Goal: Task Accomplishment & Management: Manage account settings

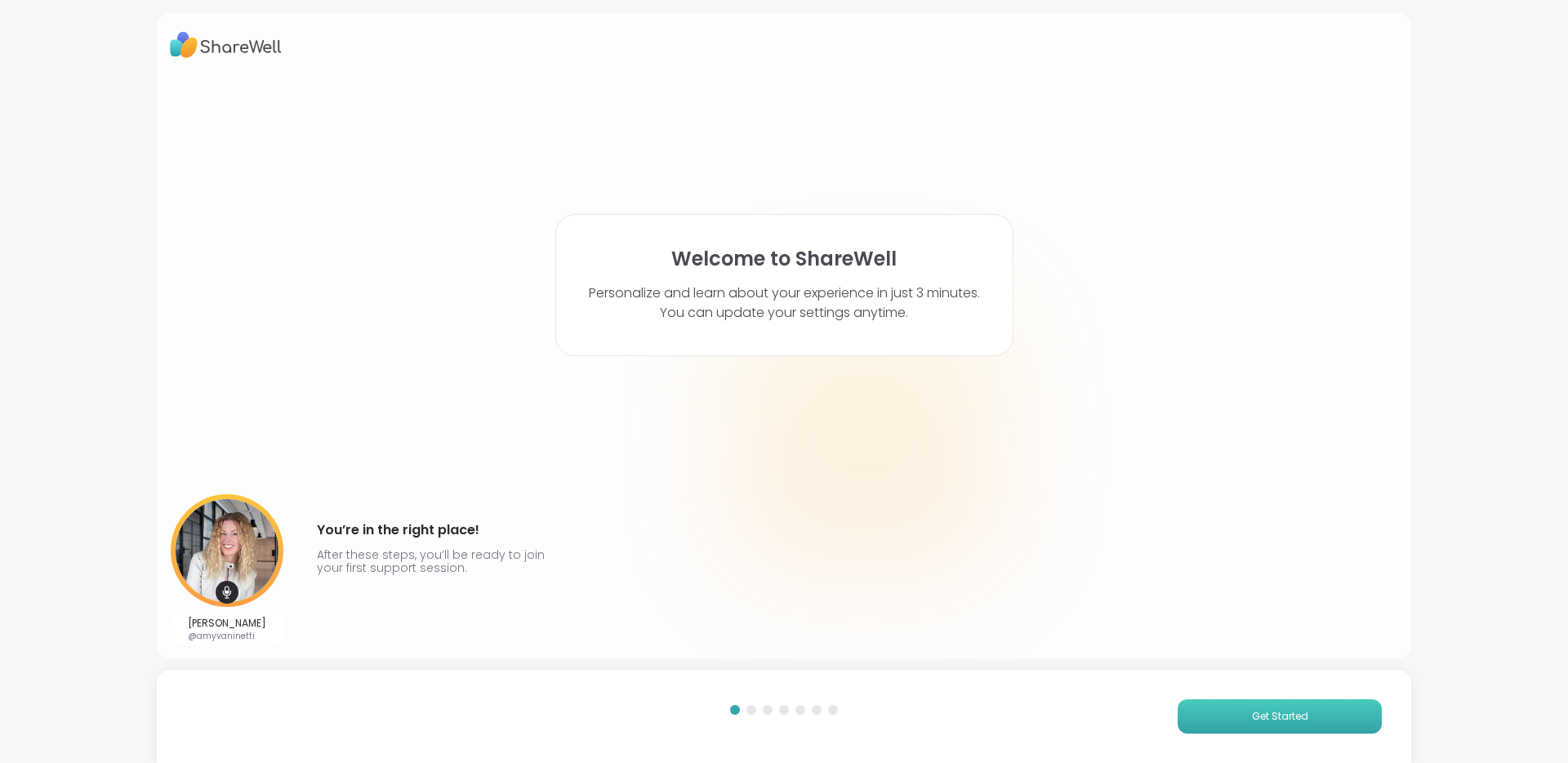
click at [1267, 711] on span "Get Started" at bounding box center [1280, 716] width 57 height 15
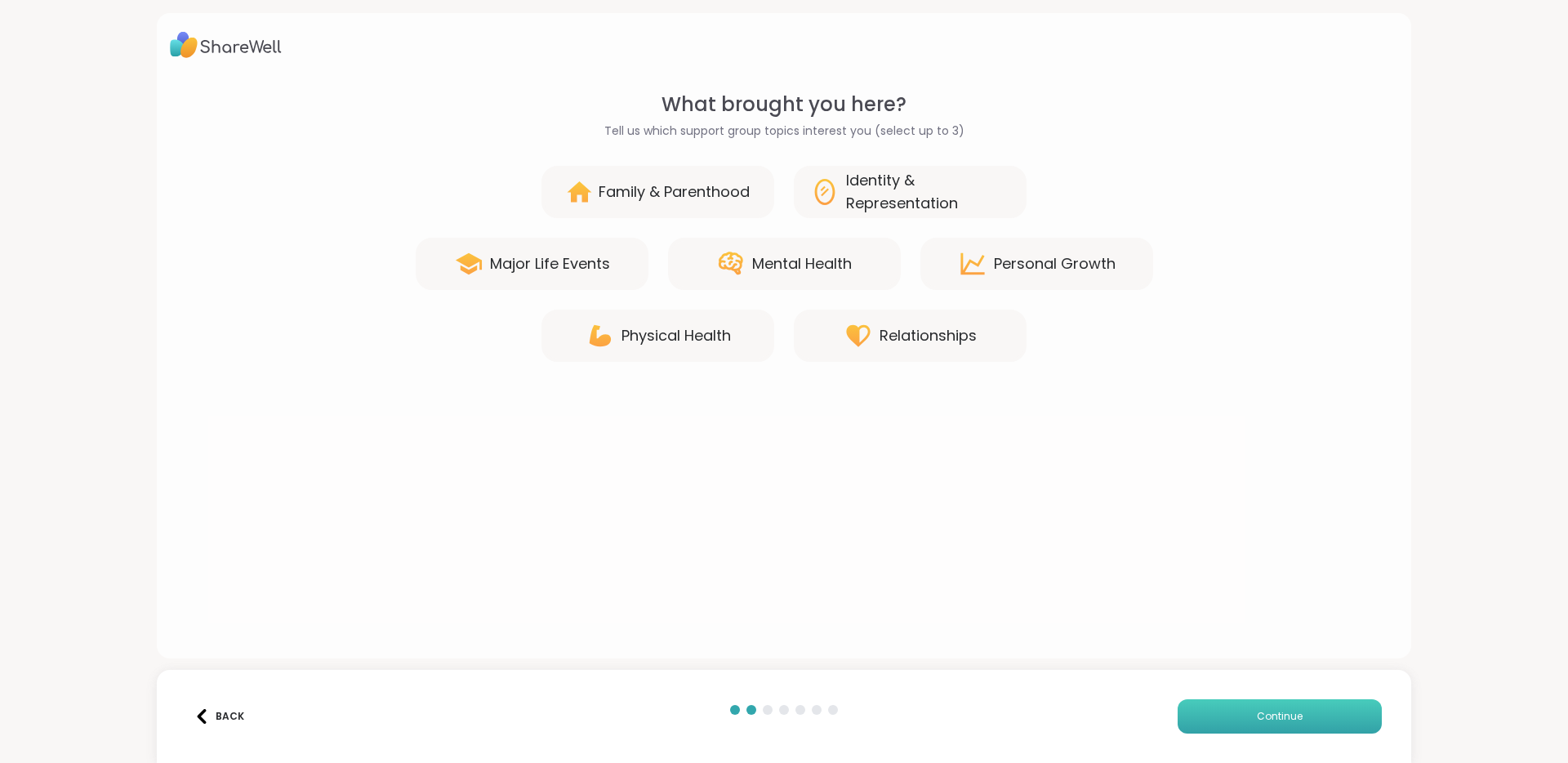
click at [1267, 711] on span "Continue" at bounding box center [1280, 716] width 46 height 15
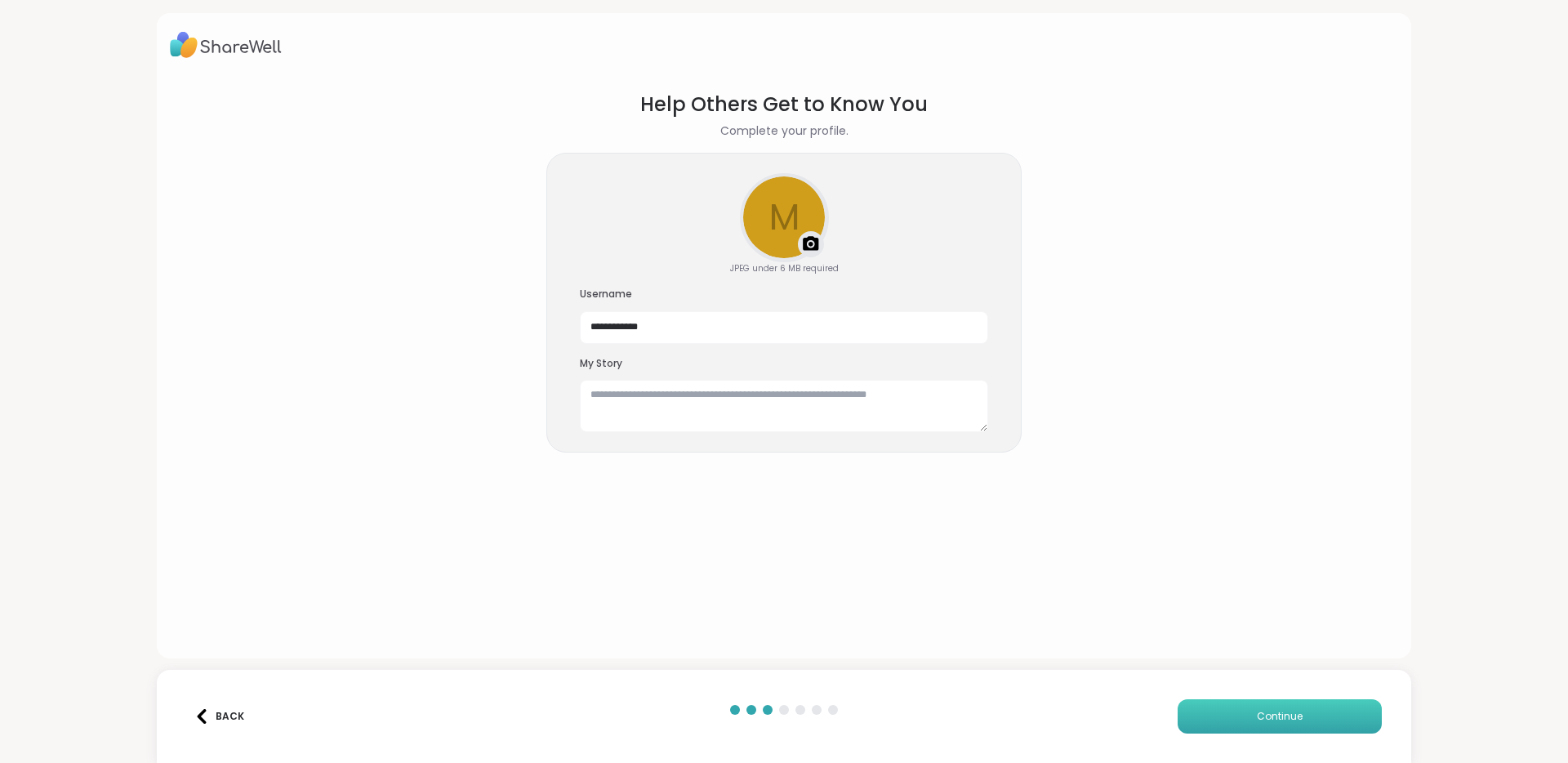
click at [1267, 711] on span "Continue" at bounding box center [1280, 716] width 46 height 15
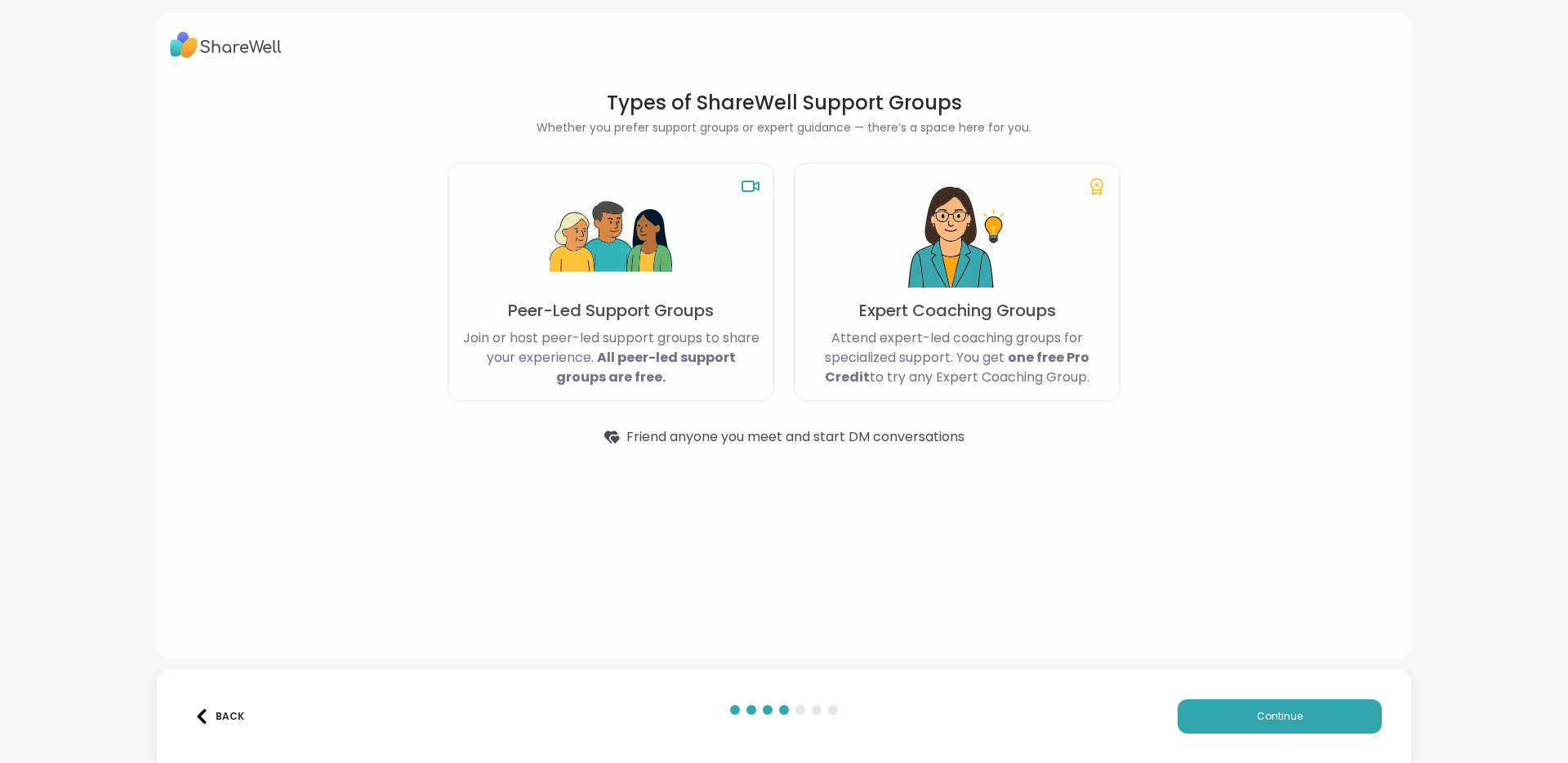
drag, startPoint x: 832, startPoint y: 338, endPoint x: 1094, endPoint y: 384, distance: 266.0
click at [1094, 384] on p "Attend expert-led coaching groups for specialized support. You get one free Pro…" at bounding box center [957, 358] width 299 height 59
click at [1262, 724] on button "Continue" at bounding box center [1279, 716] width 204 height 34
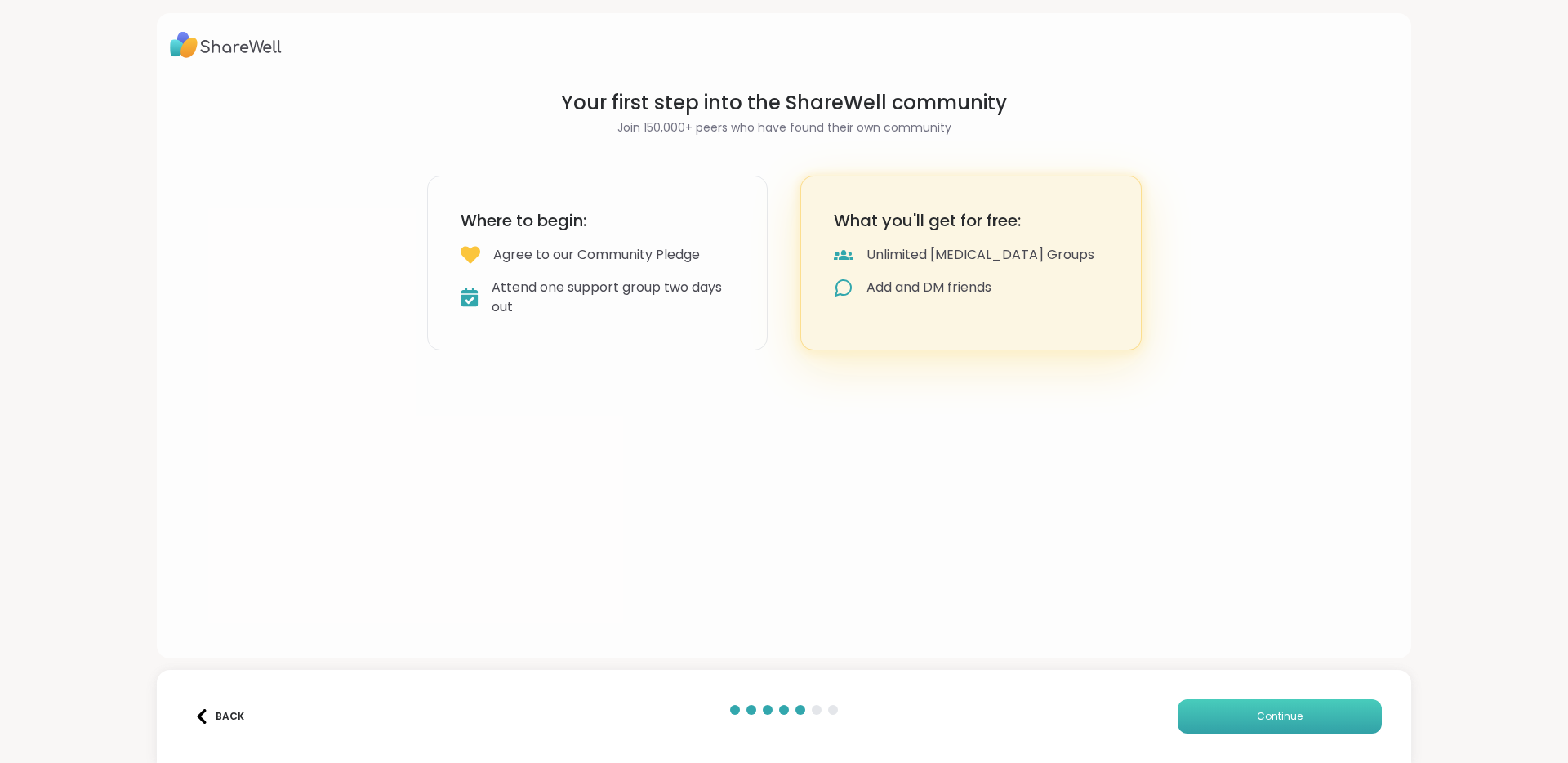
click at [1220, 711] on button "Continue" at bounding box center [1279, 716] width 204 height 34
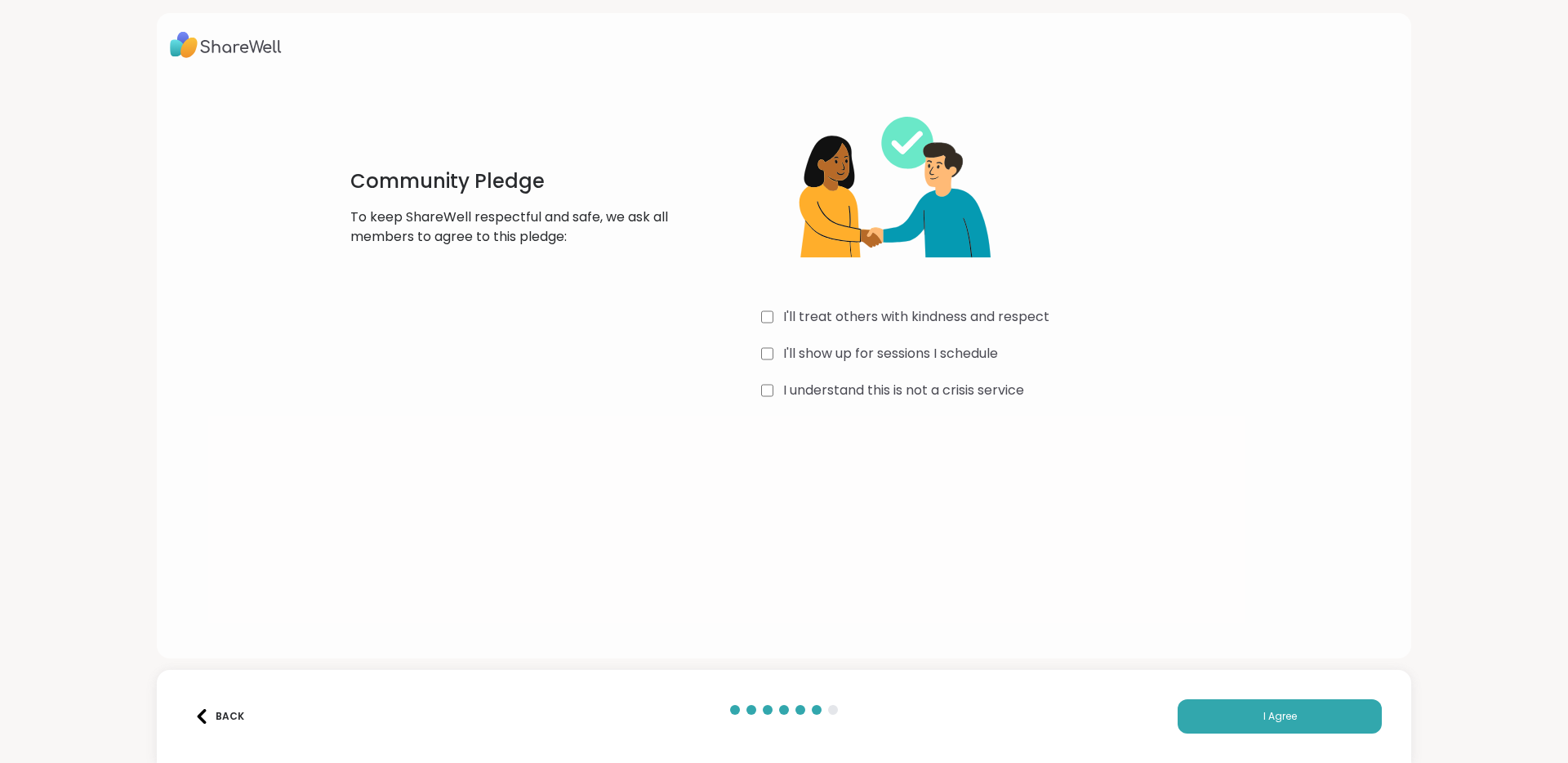
click at [217, 709] on div "Back" at bounding box center [219, 716] width 50 height 15
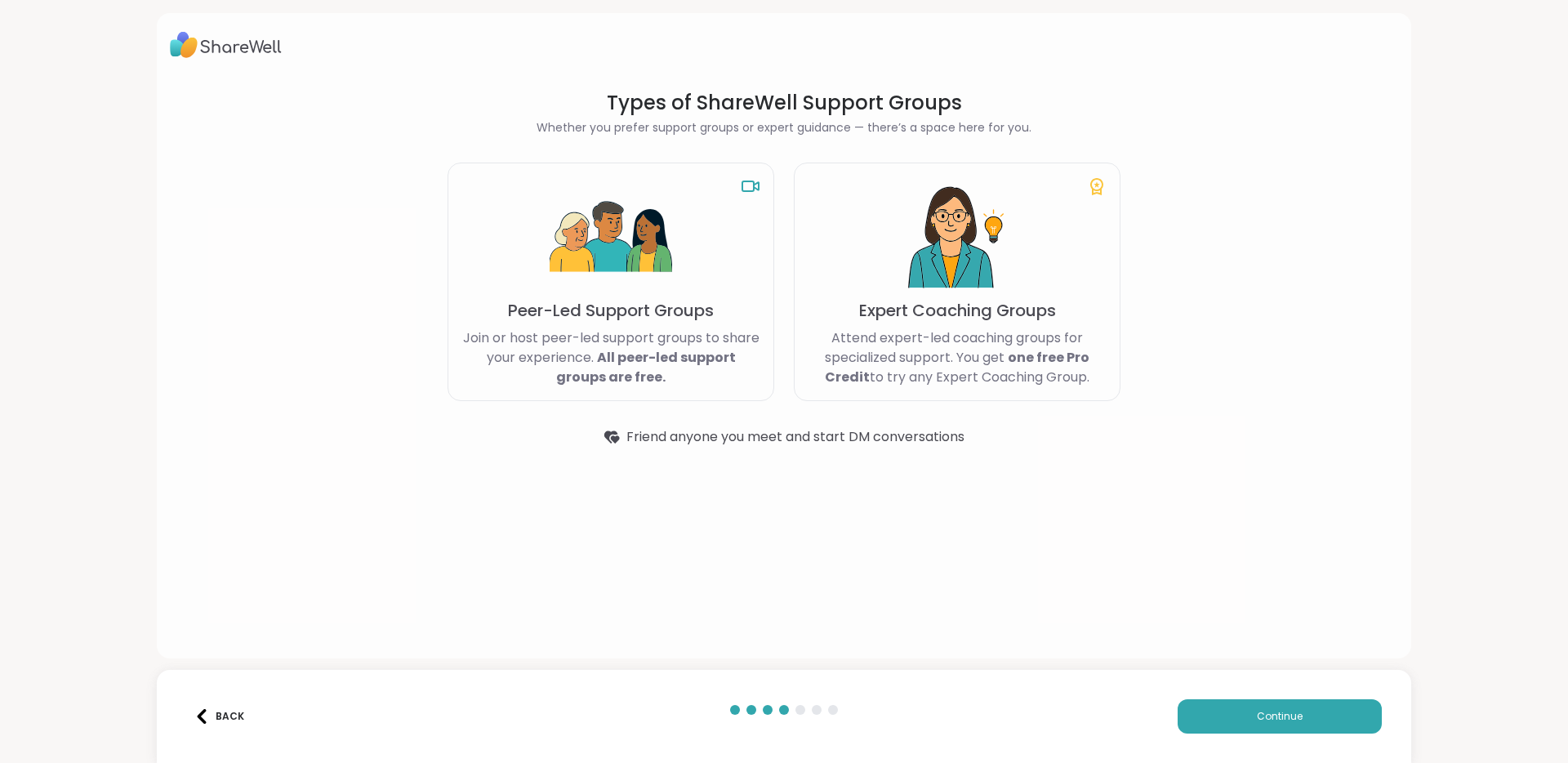
click at [217, 709] on div "Back" at bounding box center [219, 716] width 50 height 15
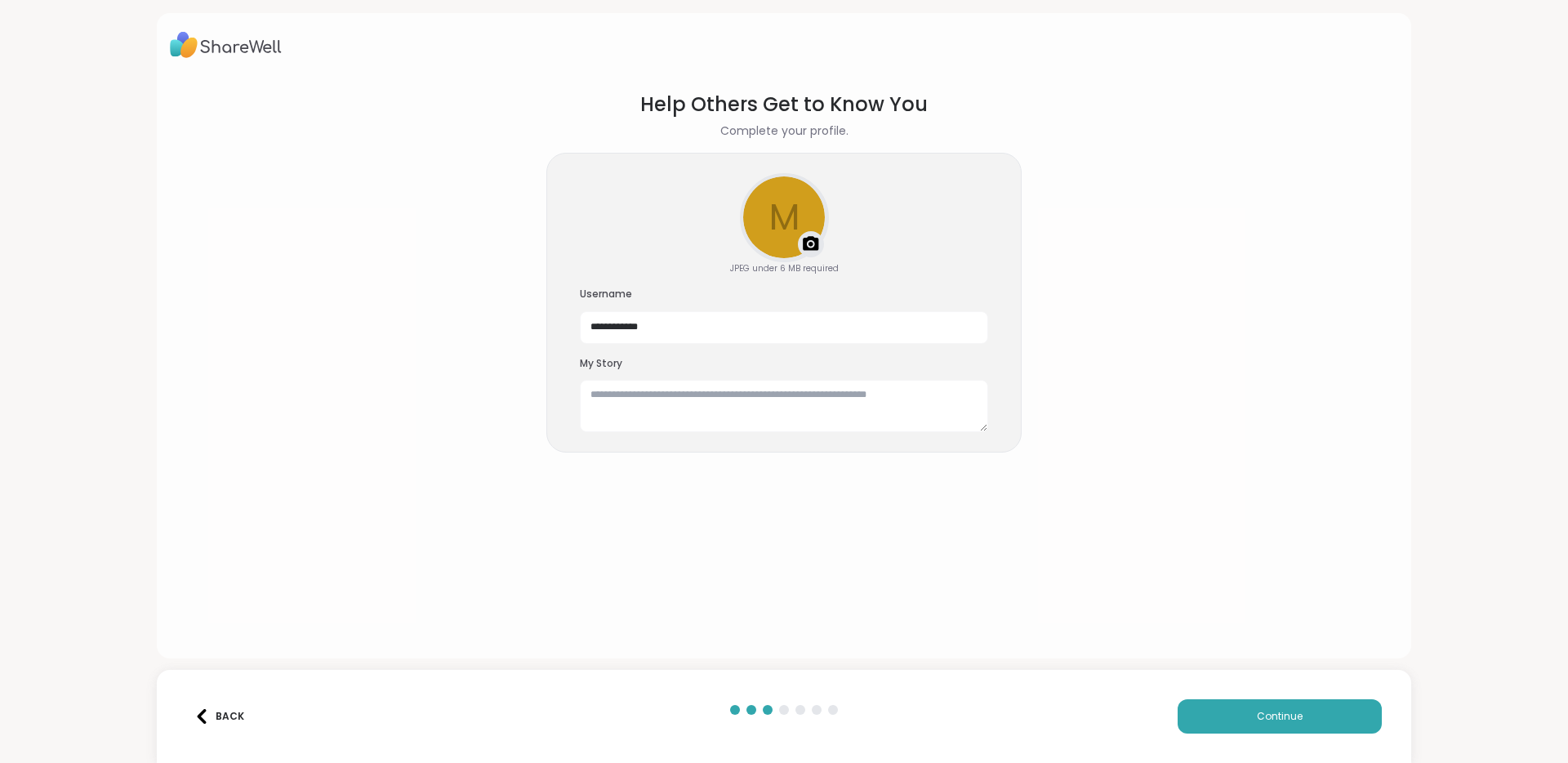
click at [217, 709] on div "Back" at bounding box center [219, 716] width 50 height 15
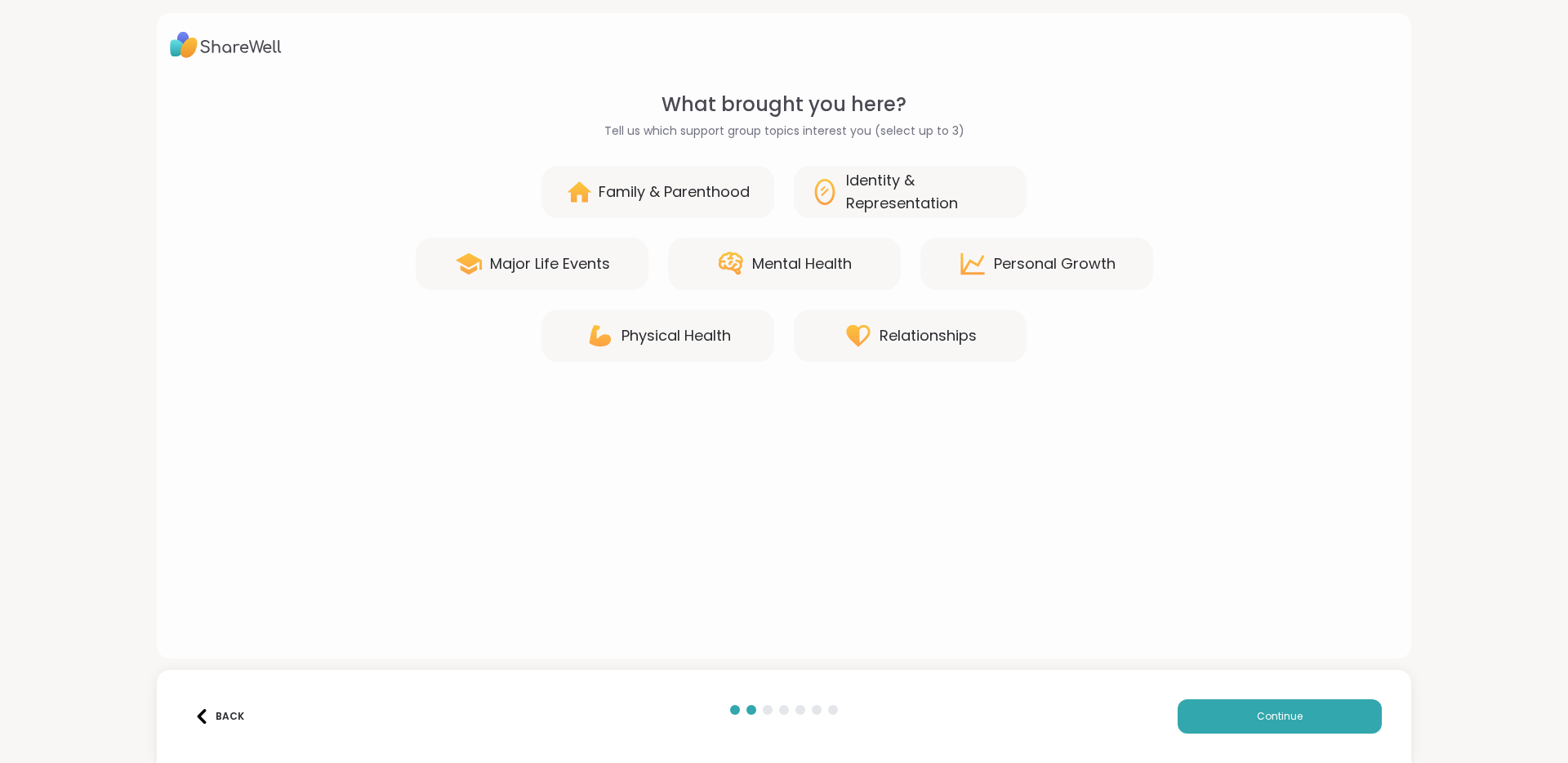
click at [217, 709] on div "Back" at bounding box center [219, 716] width 50 height 15
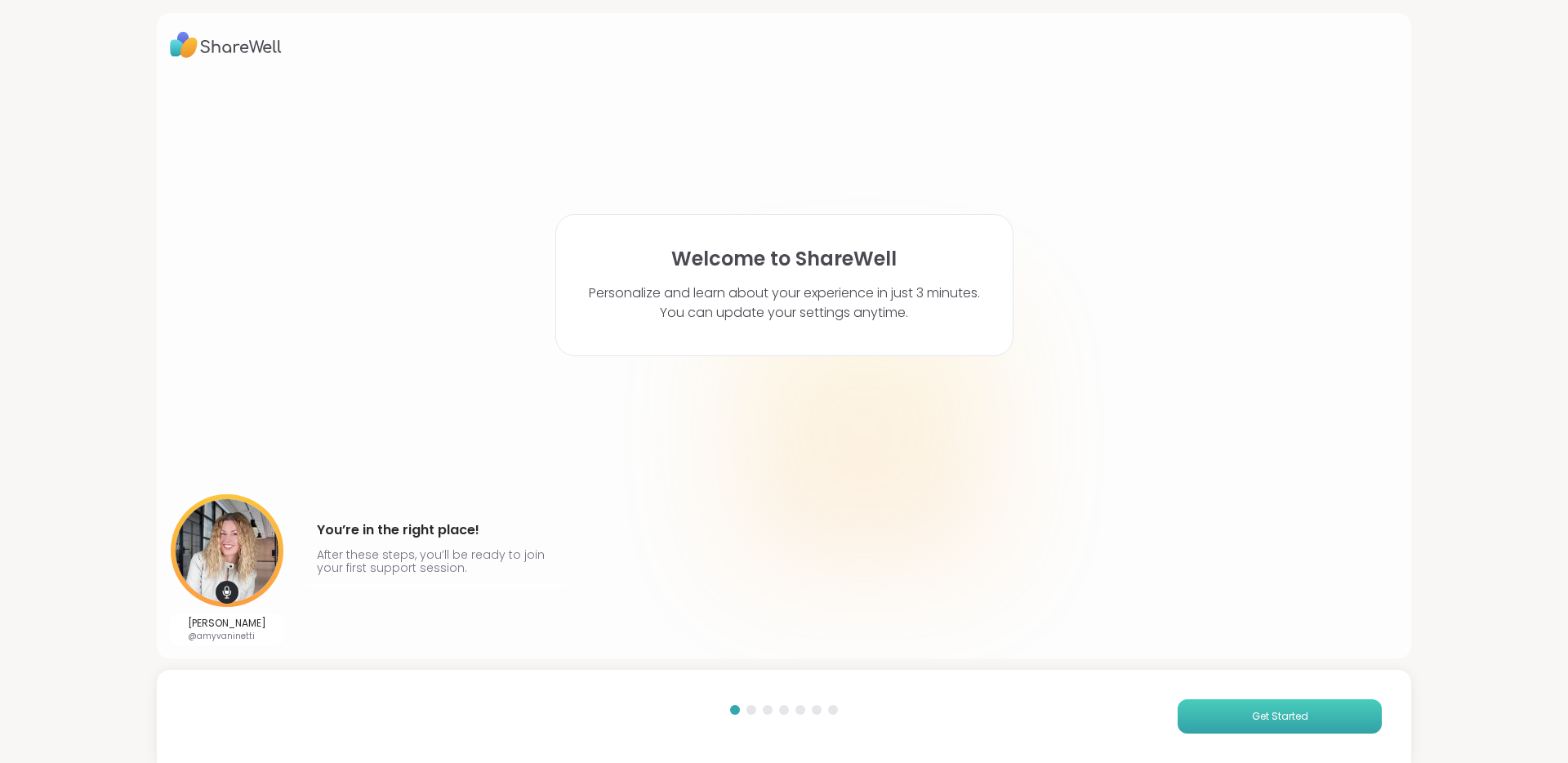
click at [1217, 724] on button "Get Started" at bounding box center [1279, 716] width 204 height 34
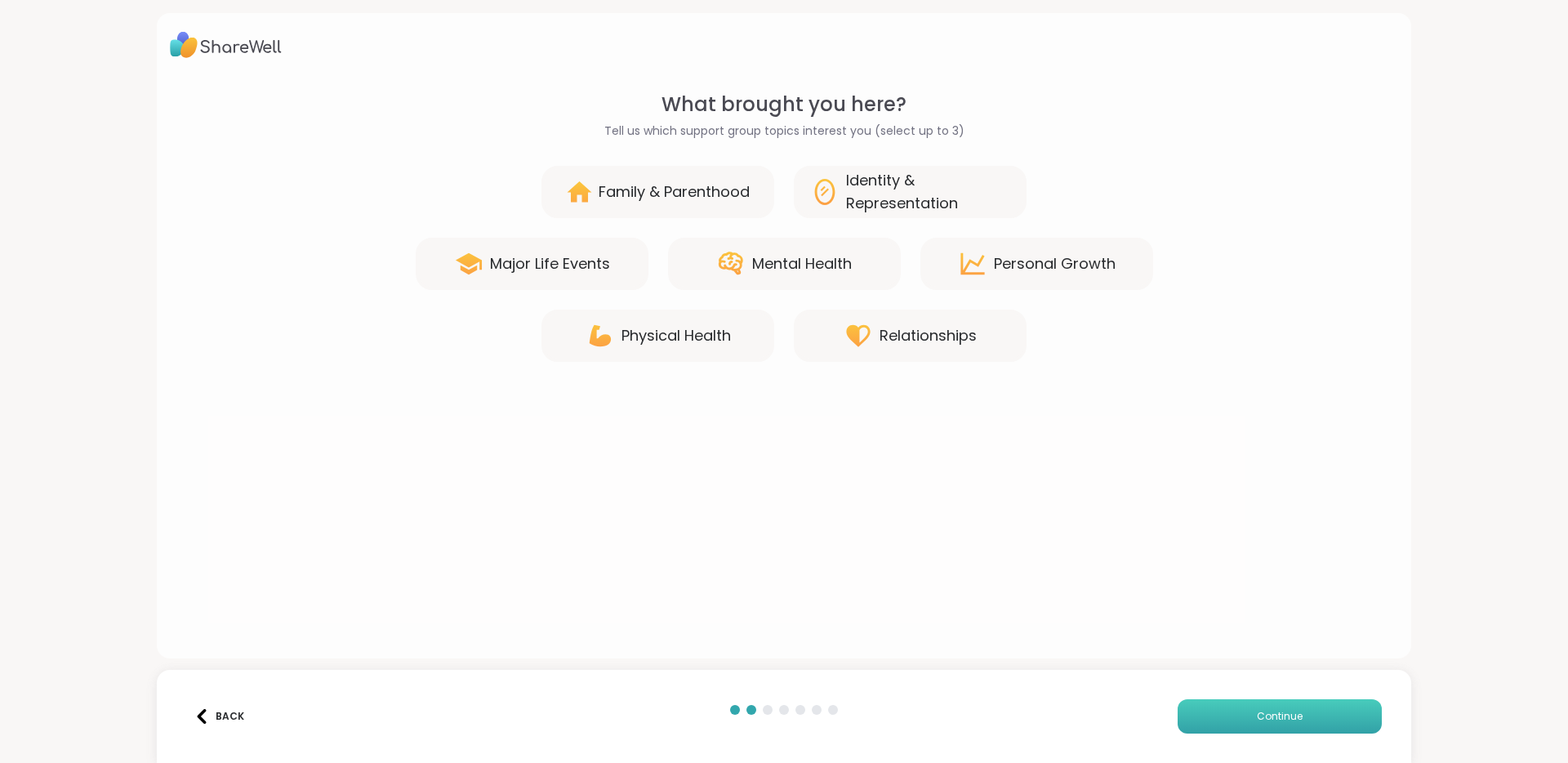
click at [1217, 724] on button "Continue" at bounding box center [1279, 716] width 204 height 34
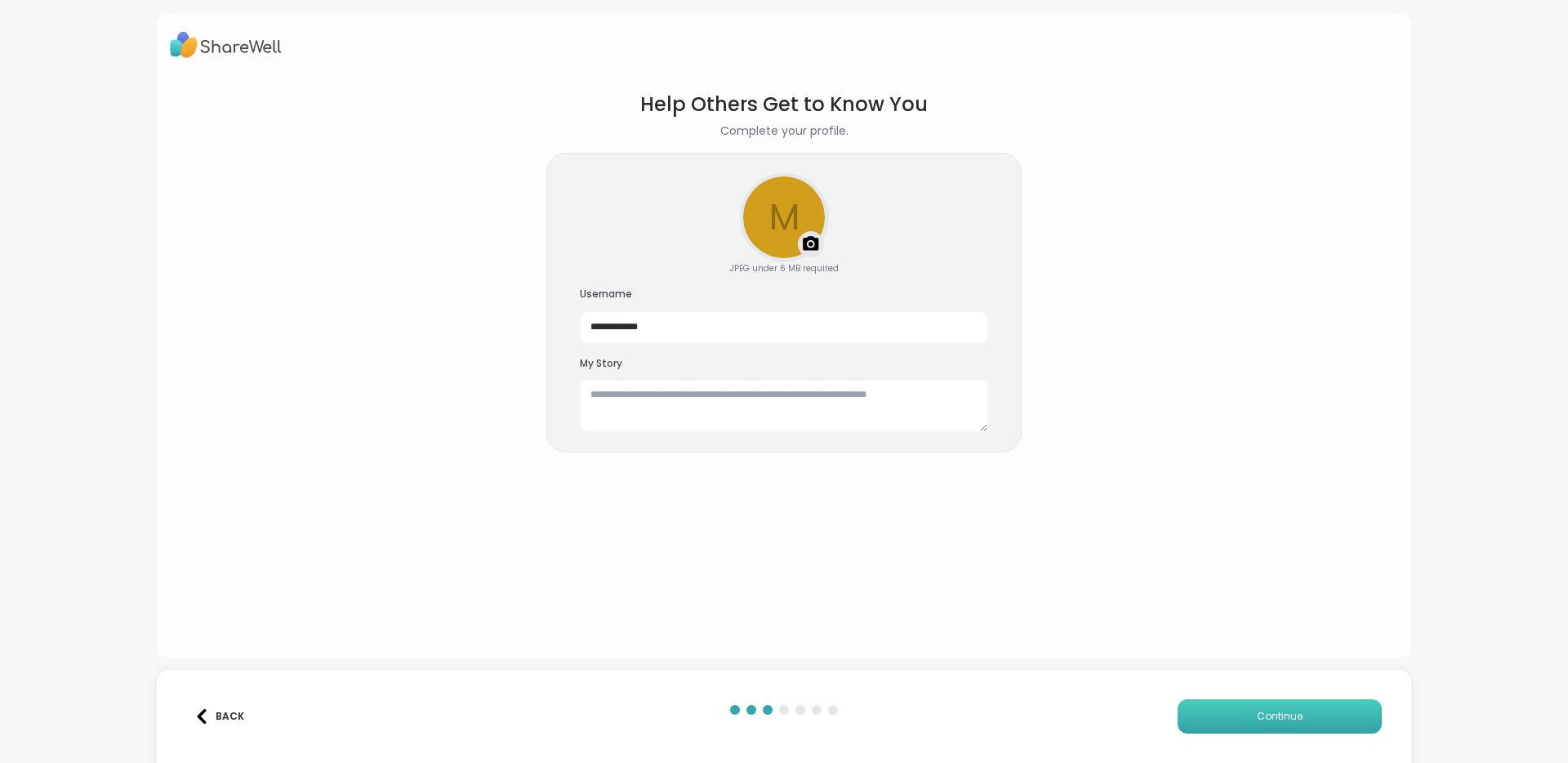
click at [1217, 724] on button "Continue" at bounding box center [1279, 716] width 204 height 34
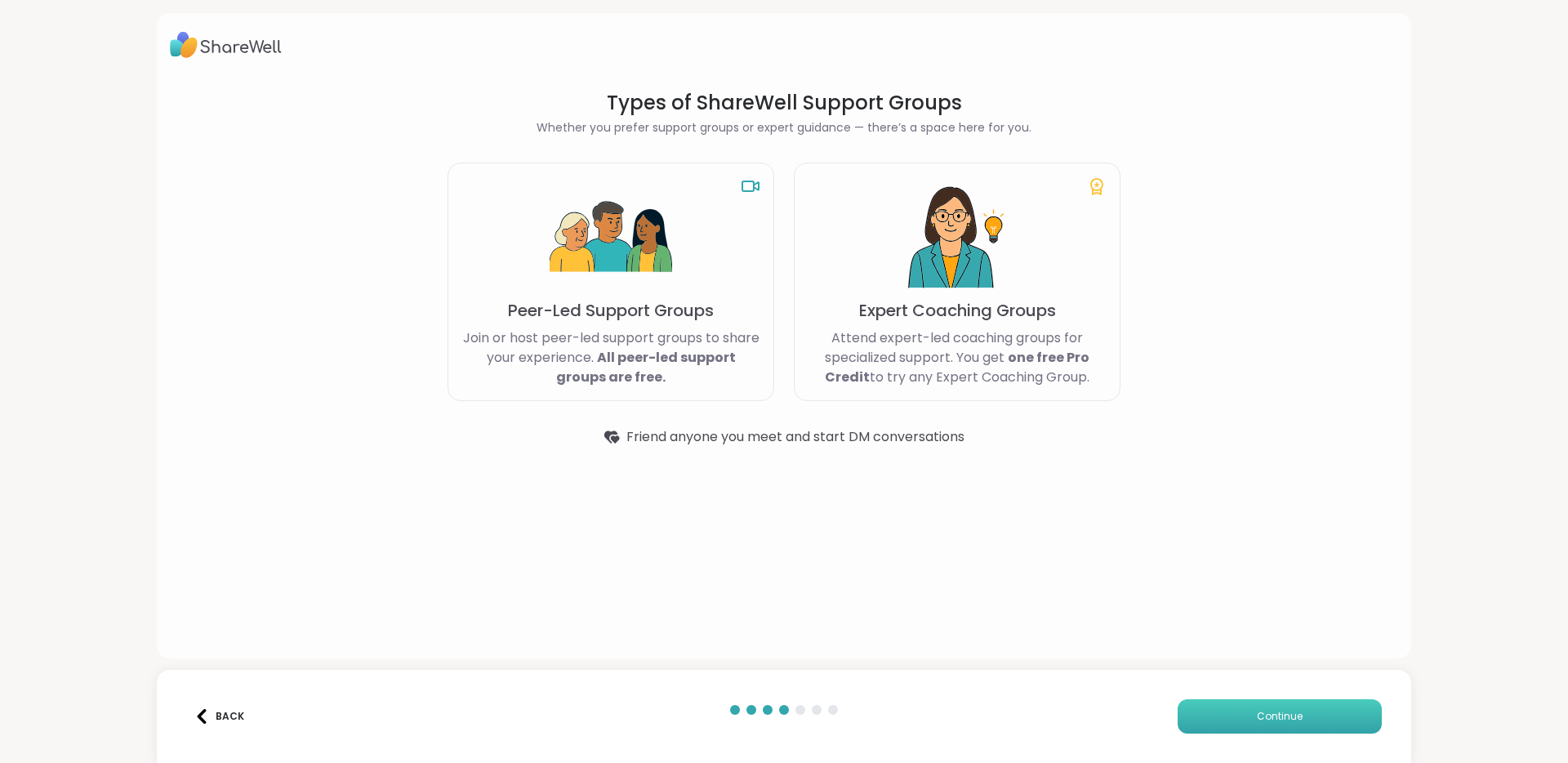
click at [1267, 717] on span "Continue" at bounding box center [1280, 716] width 46 height 15
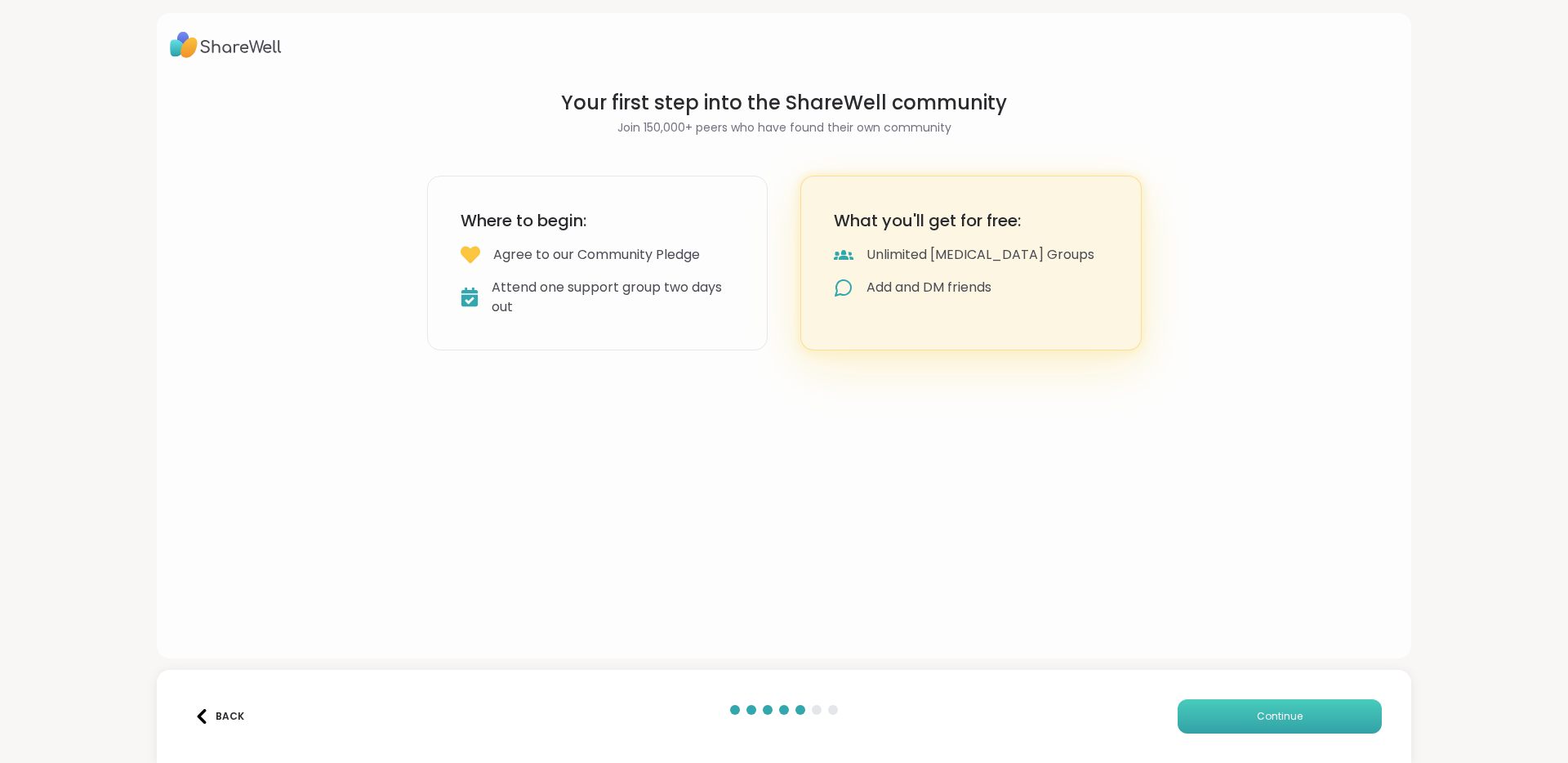
click at [1234, 725] on button "Continue" at bounding box center [1279, 716] width 204 height 34
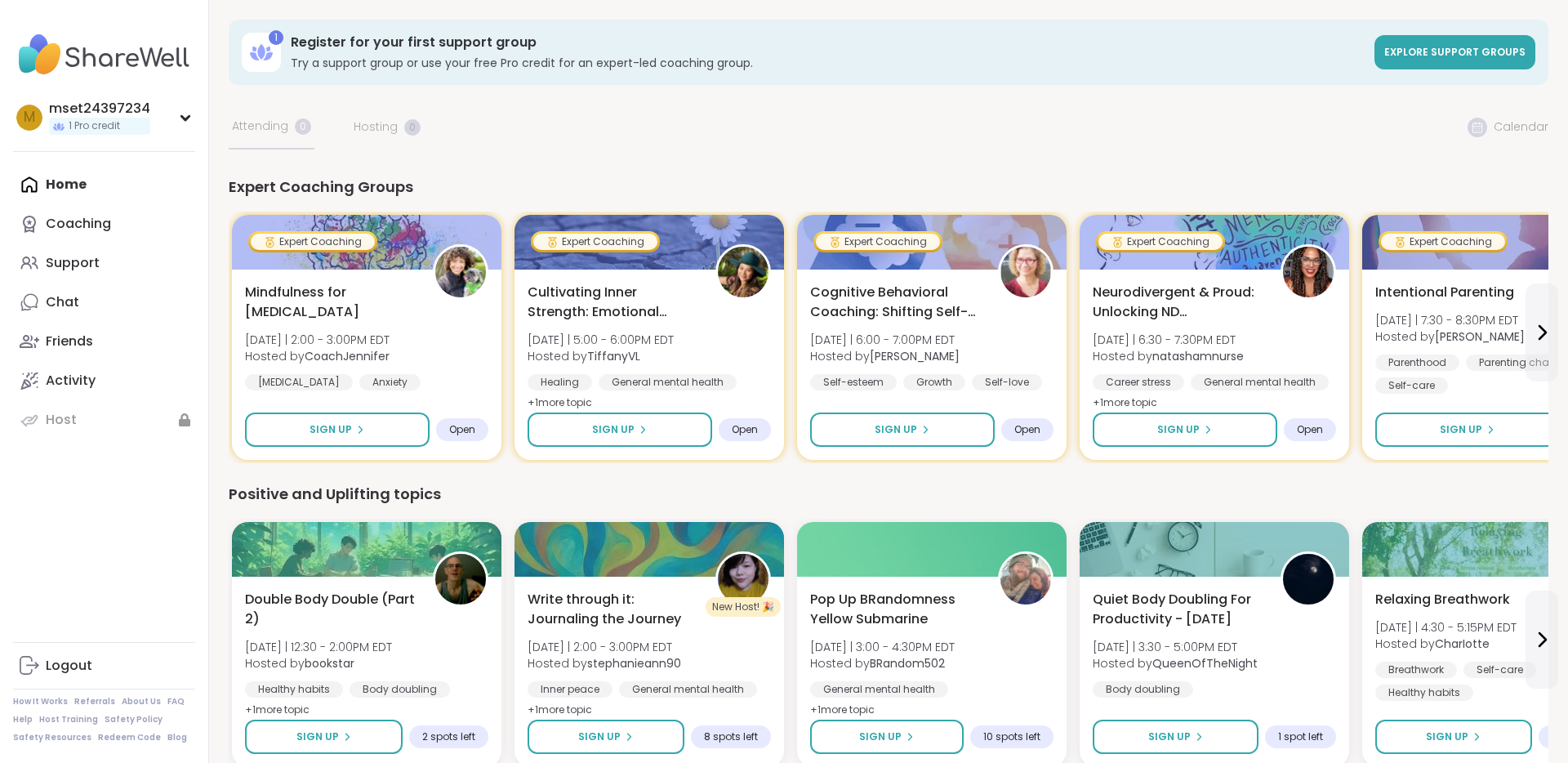
click at [175, 126] on div "m mset24397234 1 Pro credit" at bounding box center [104, 117] width 182 height 42
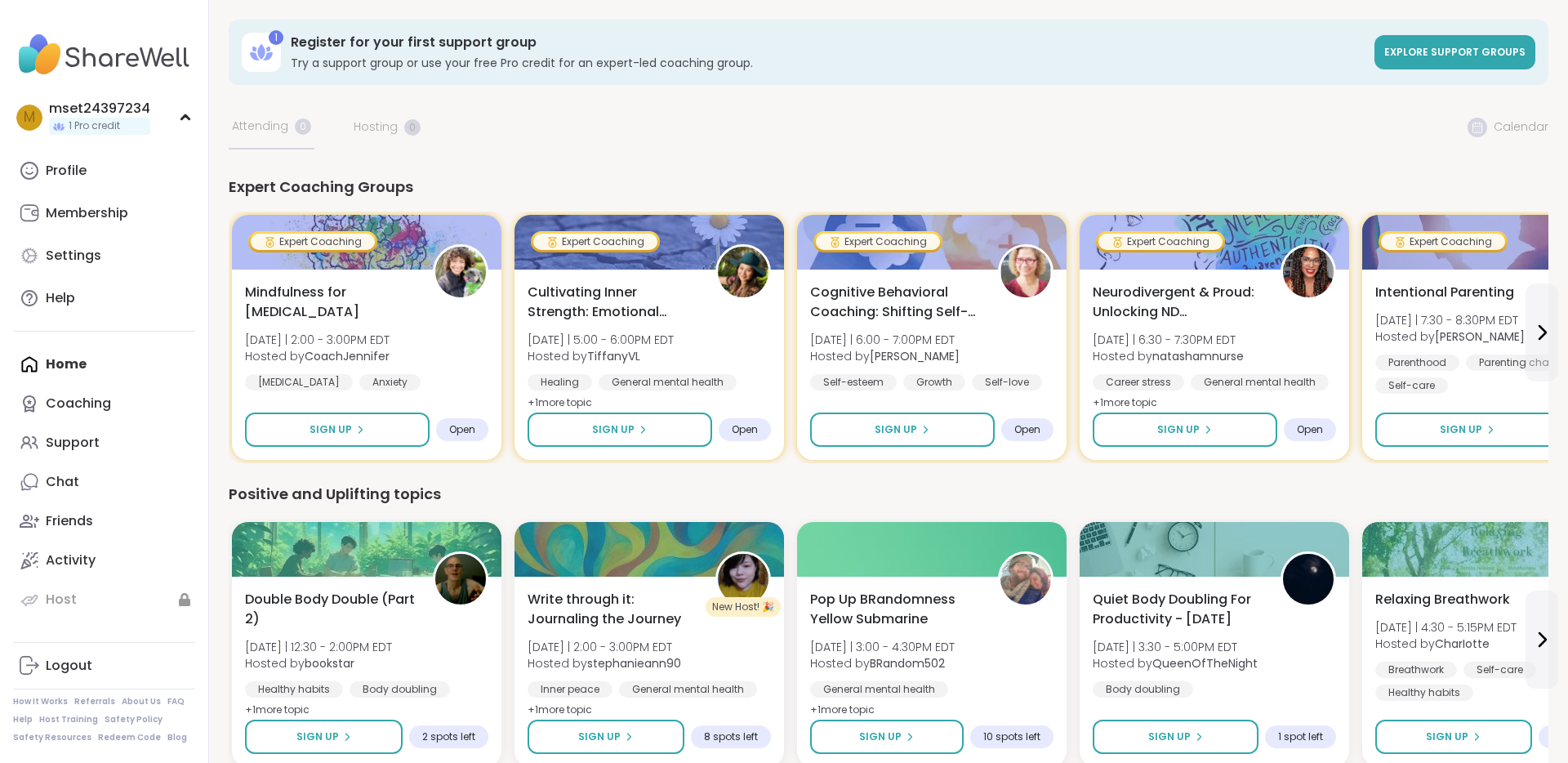
click at [175, 126] on div "m mset24397234 1 Pro credit" at bounding box center [104, 117] width 182 height 42
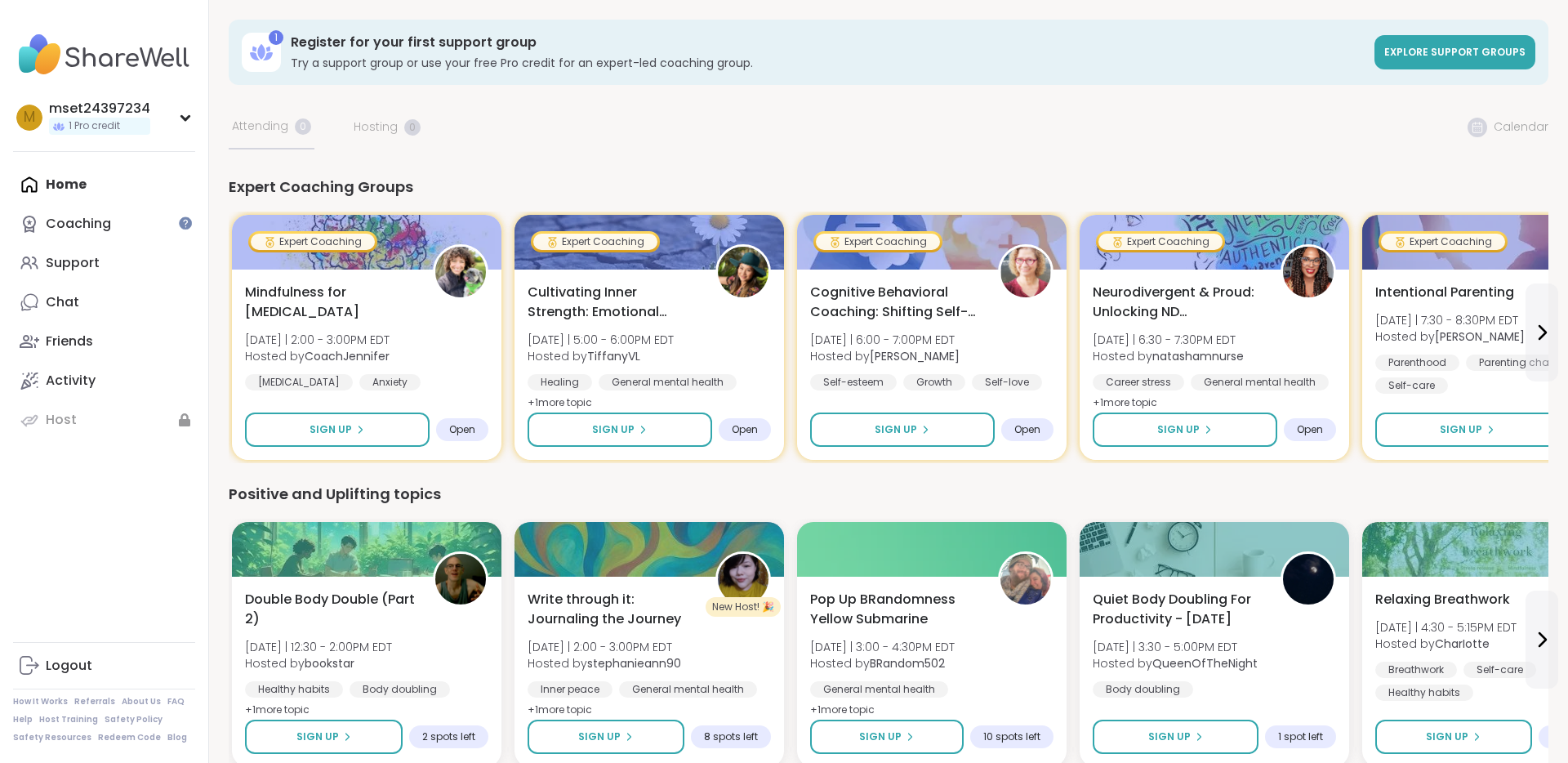
click at [175, 126] on div "m mset24397234 1 Pro credit" at bounding box center [104, 117] width 182 height 42
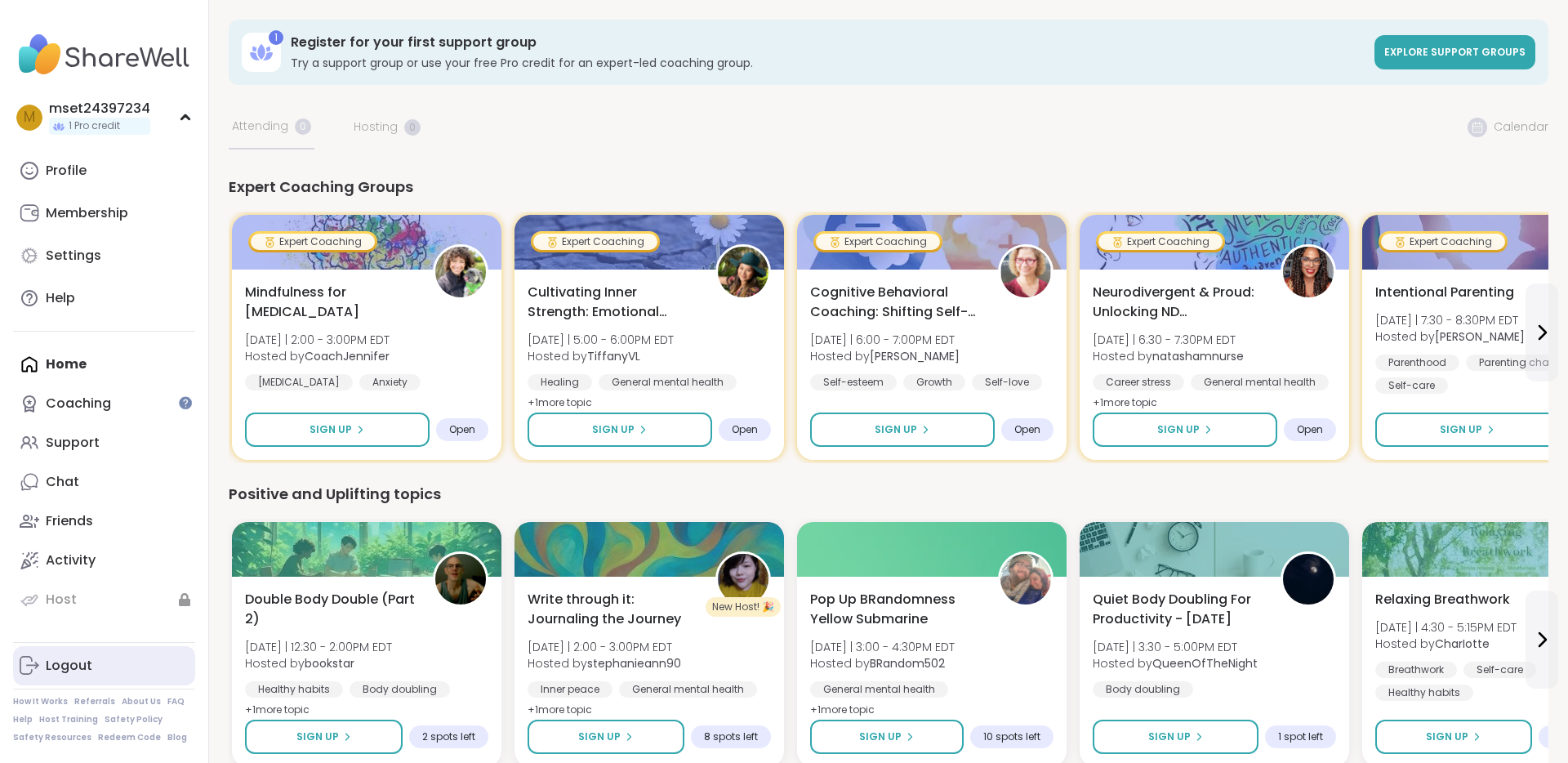
click at [63, 657] on div "Logout" at bounding box center [69, 665] width 47 height 18
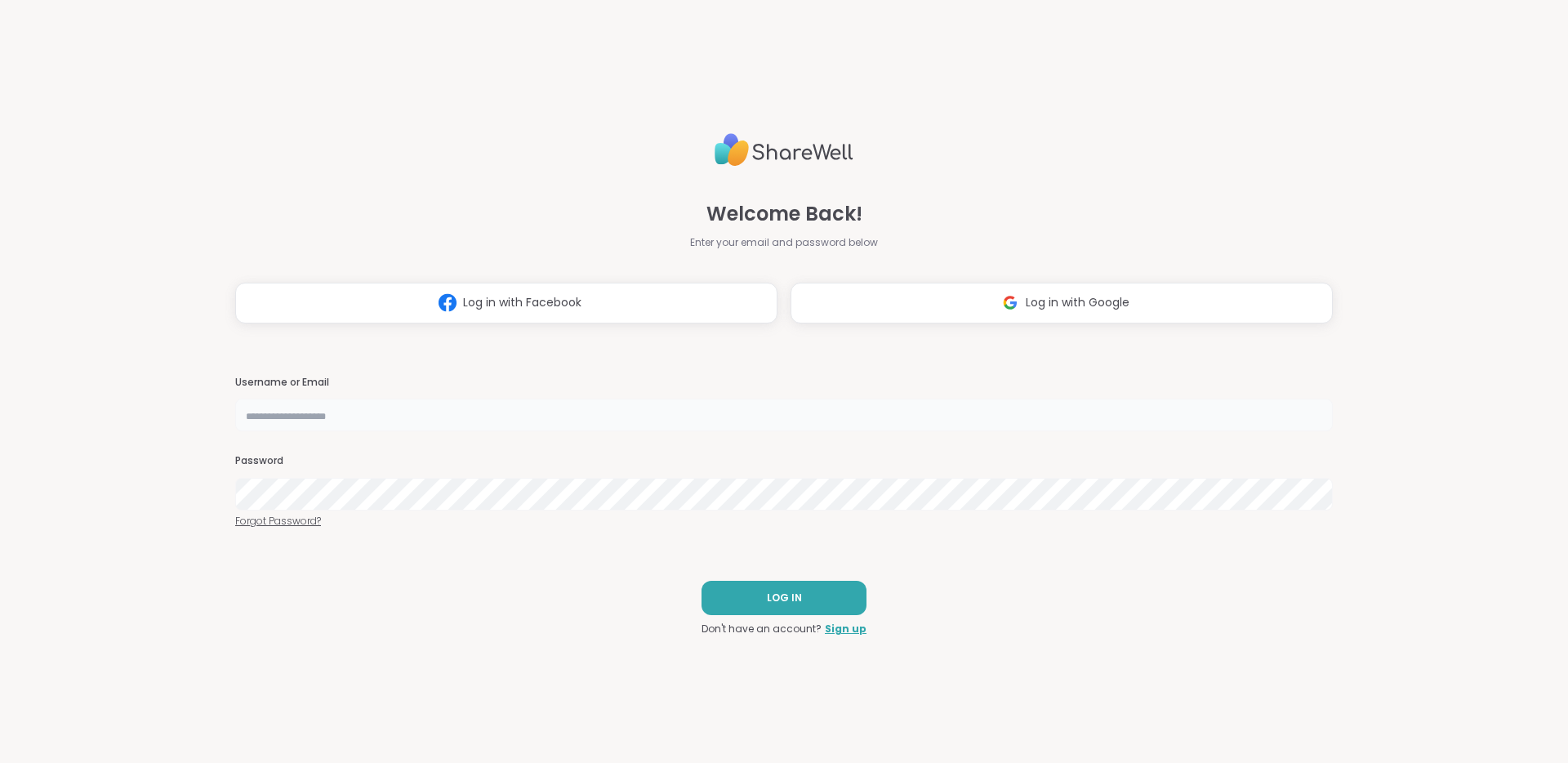
type input "**********"
click at [818, 581] on button "LOG IN" at bounding box center [783, 598] width 165 height 34
